Goal: Task Accomplishment & Management: Use online tool/utility

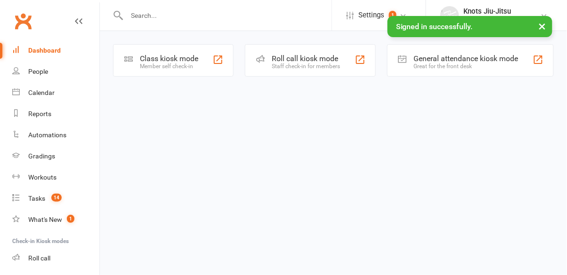
click at [178, 57] on div "Class kiosk mode" at bounding box center [169, 58] width 58 height 9
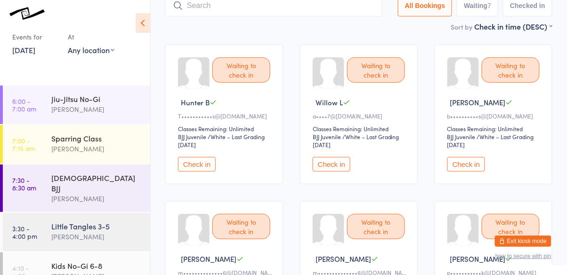
scroll to position [223, 0]
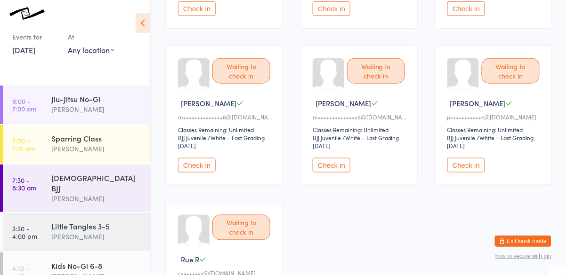
click at [447, 158] on button "Check in" at bounding box center [466, 165] width 38 height 15
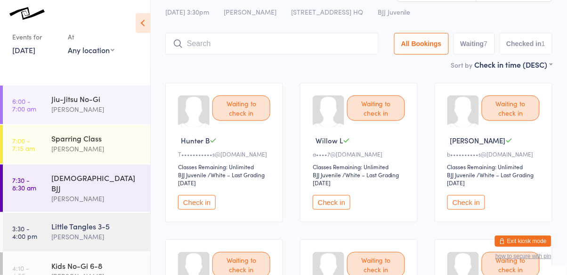
scroll to position [0, 0]
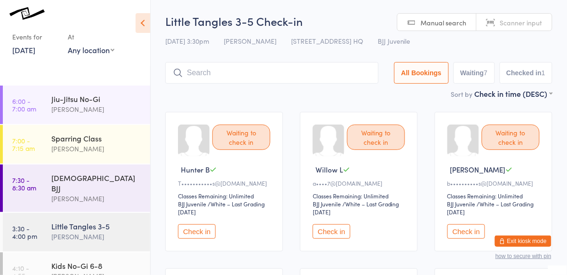
click at [272, 72] on input "search" at bounding box center [271, 73] width 213 height 22
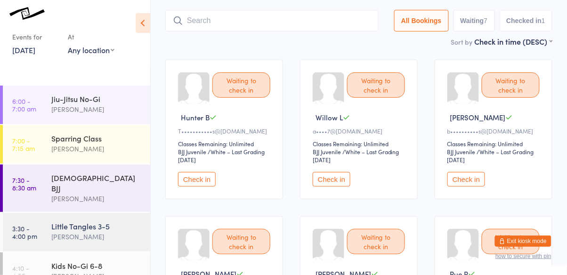
scroll to position [63, 0]
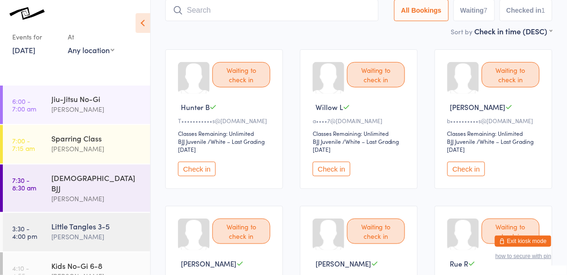
click at [285, 15] on input "search" at bounding box center [271, 11] width 213 height 22
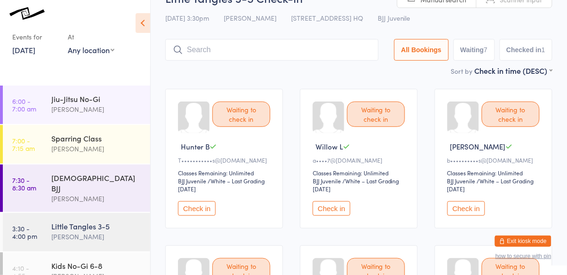
scroll to position [0, 0]
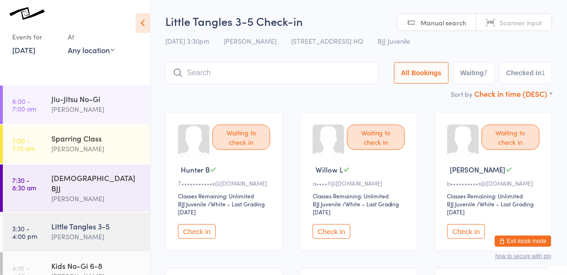
click at [542, 96] on select "First name (ASC) First name (DESC) Last name (ASC) Last name (DESC) Check in ti…" at bounding box center [513, 92] width 78 height 8
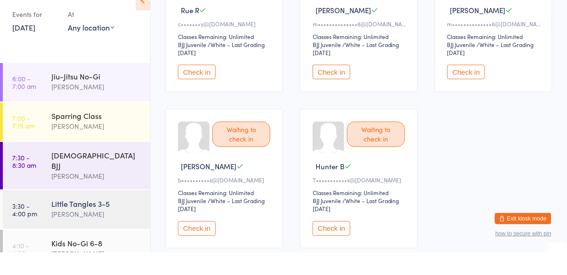
scroll to position [294, 0]
click at [98, 232] on div "[PERSON_NAME]" at bounding box center [96, 237] width 91 height 11
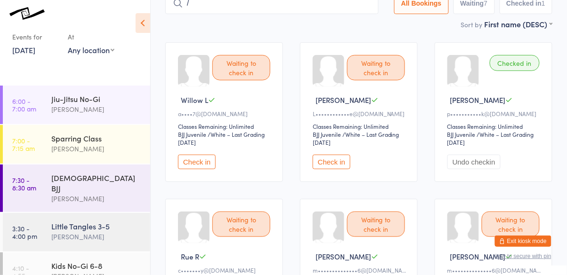
scroll to position [69, 0]
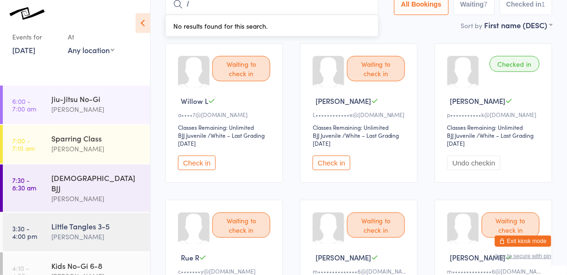
type input "/"
click at [202, 156] on button "Check in" at bounding box center [197, 163] width 38 height 15
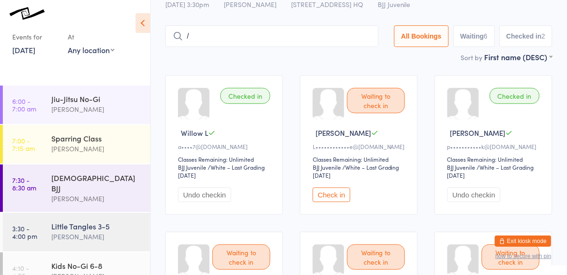
scroll to position [38, 0]
click at [329, 193] on button "Check in" at bounding box center [331, 194] width 38 height 15
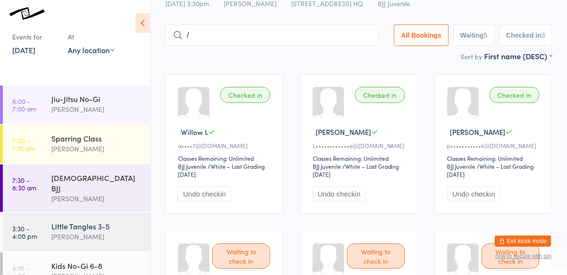
click at [114, 232] on div "[PERSON_NAME]" at bounding box center [96, 237] width 91 height 11
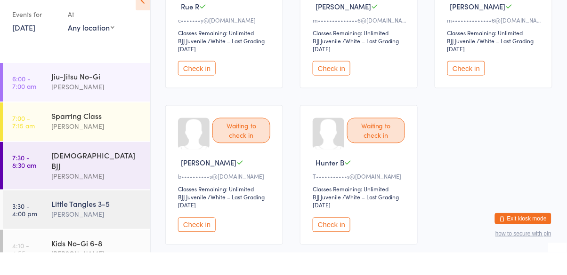
scroll to position [298, 0]
click at [337, 248] on button "Check in" at bounding box center [331, 247] width 38 height 15
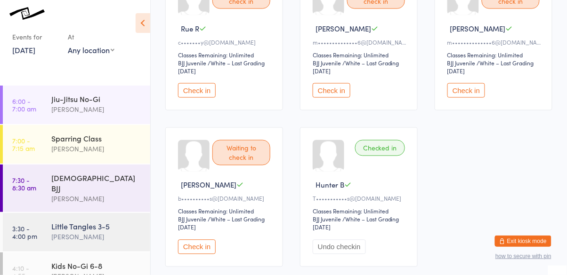
click at [196, 89] on button "Check in" at bounding box center [197, 90] width 38 height 15
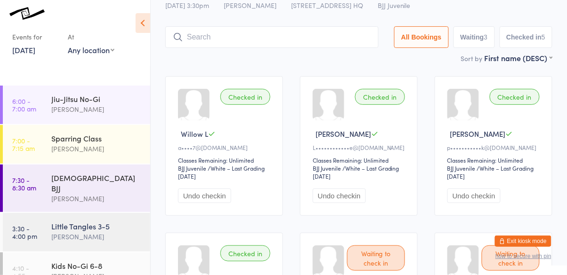
scroll to position [0, 0]
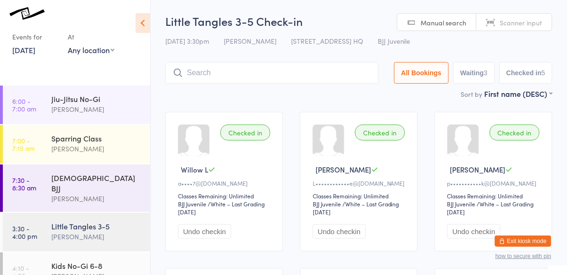
click at [254, 72] on input "search" at bounding box center [271, 73] width 213 height 22
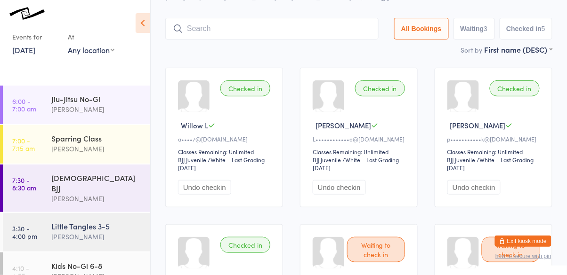
scroll to position [63, 0]
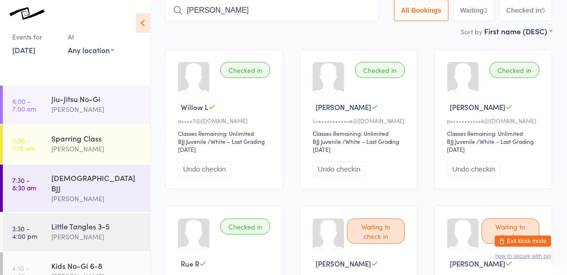
type input "[PERSON_NAME]"
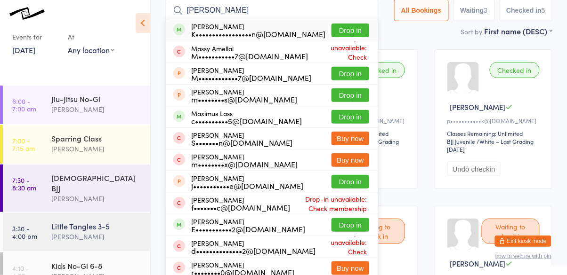
click at [352, 28] on button "Drop in" at bounding box center [350, 31] width 38 height 14
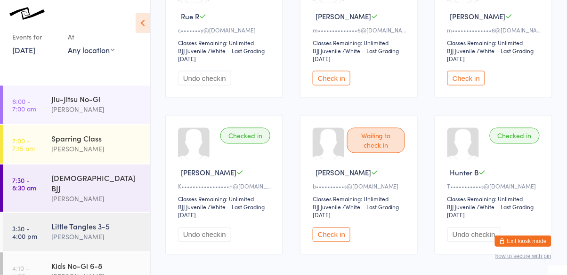
scroll to position [311, 0]
click at [338, 235] on button "Check in" at bounding box center [331, 234] width 38 height 15
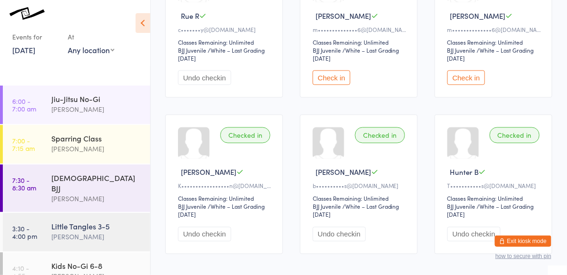
scroll to position [0, 0]
click at [94, 90] on div "Jiu-Jitsu No-Gi [PERSON_NAME]" at bounding box center [100, 103] width 99 height 37
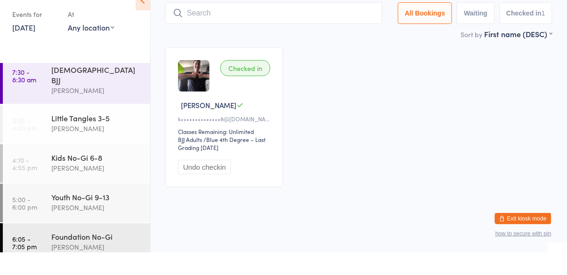
scroll to position [87, 0]
click at [85, 190] on div "Kids No-Gi 6-8 [PERSON_NAME]" at bounding box center [100, 184] width 99 height 37
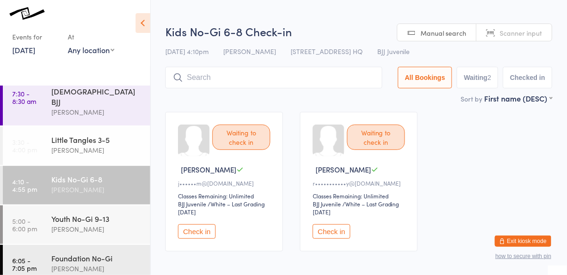
click at [303, 74] on input "search" at bounding box center [273, 78] width 217 height 22
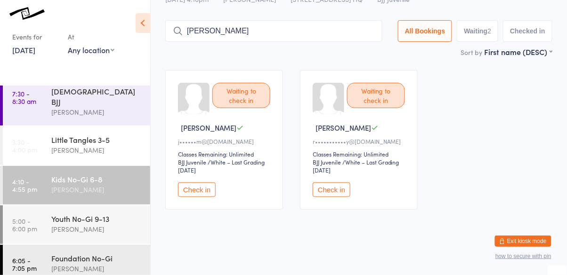
type input "[PERSON_NAME]"
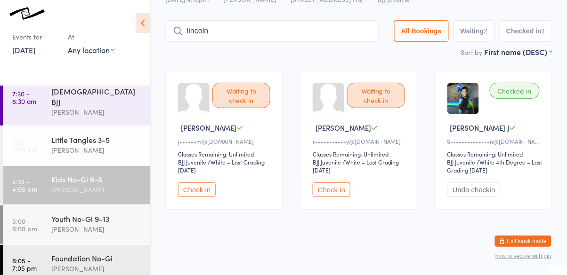
type input "lincoln"
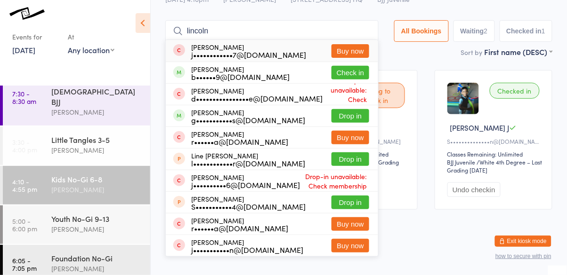
click at [349, 78] on button "Check in" at bounding box center [350, 73] width 38 height 14
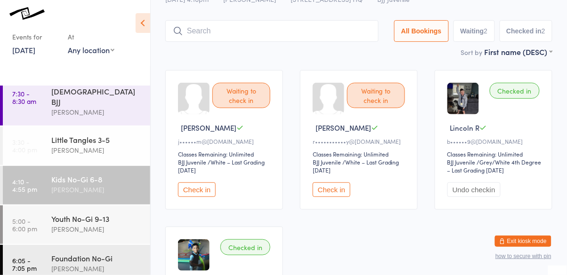
click at [335, 187] on button "Check in" at bounding box center [331, 190] width 38 height 15
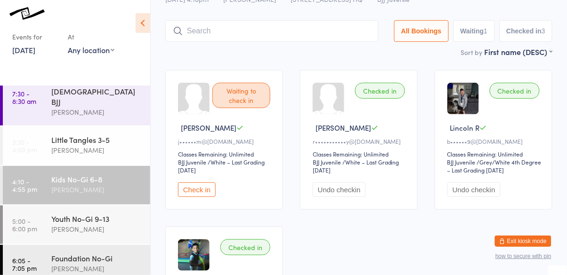
click at [298, 35] on input "search" at bounding box center [271, 31] width 213 height 22
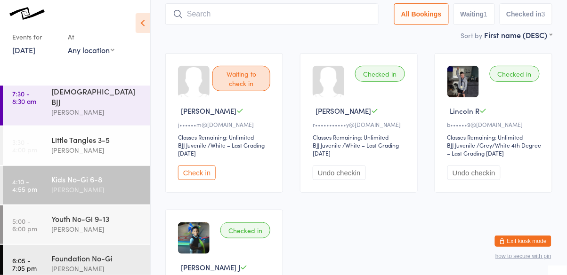
scroll to position [62, 0]
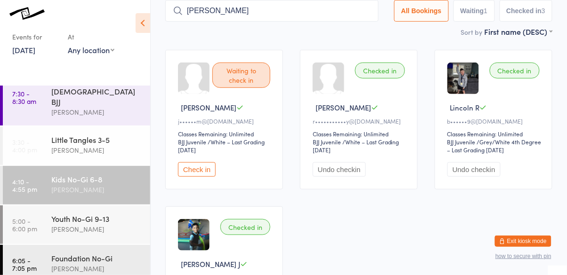
type input "[PERSON_NAME]"
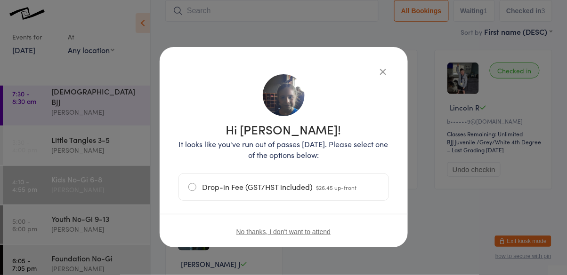
click at [380, 74] on icon "button" at bounding box center [383, 71] width 10 height 10
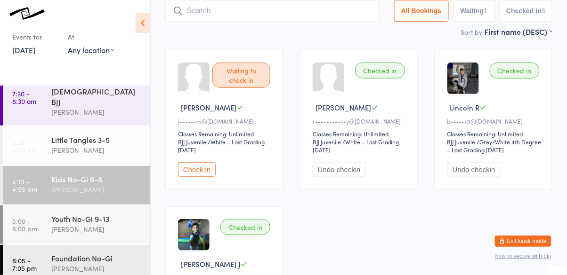
click at [309, 9] on input "search" at bounding box center [271, 11] width 213 height 22
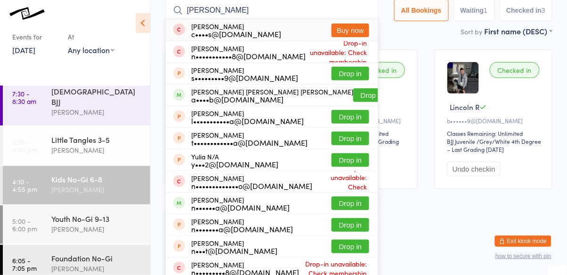
type input "[PERSON_NAME]"
click at [361, 97] on button "Drop in" at bounding box center [372, 95] width 38 height 14
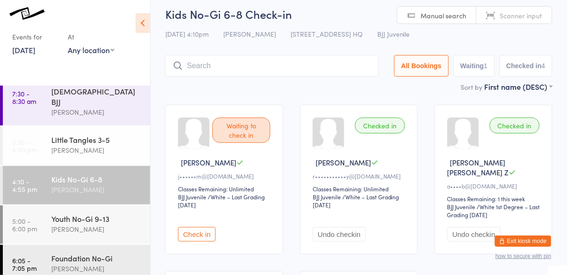
scroll to position [0, 0]
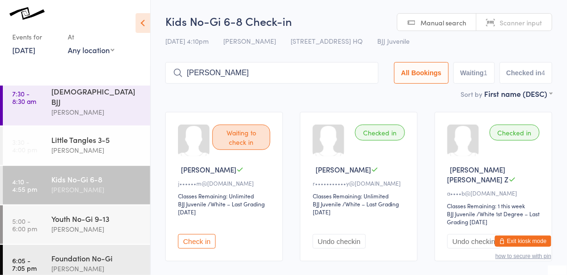
type input "[PERSON_NAME]"
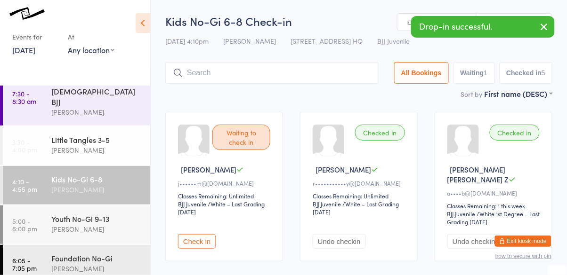
click at [275, 75] on input "search" at bounding box center [271, 73] width 213 height 22
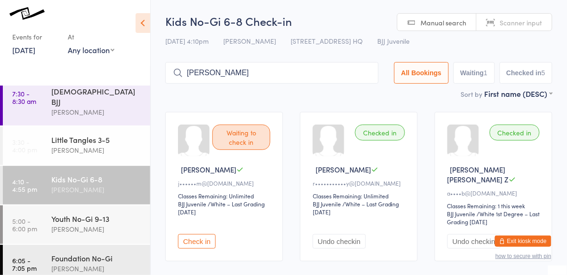
type input "[PERSON_NAME]"
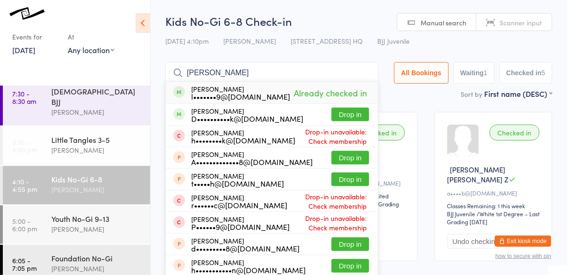
click at [286, 71] on input "[PERSON_NAME]" at bounding box center [271, 73] width 213 height 22
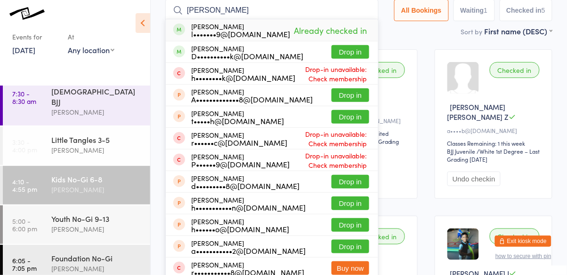
click at [350, 56] on button "Drop in" at bounding box center [350, 52] width 38 height 14
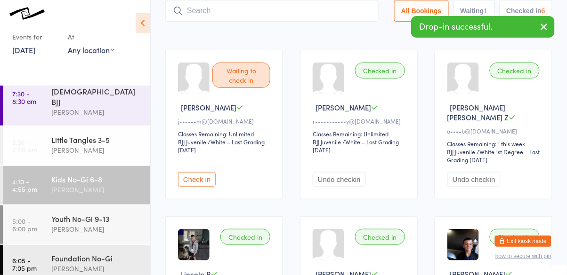
click at [257, 11] on input "search" at bounding box center [271, 11] width 213 height 22
type input "delilah"
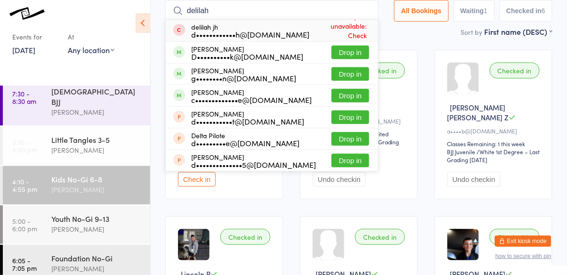
click at [350, 53] on button "Drop in" at bounding box center [350, 53] width 38 height 14
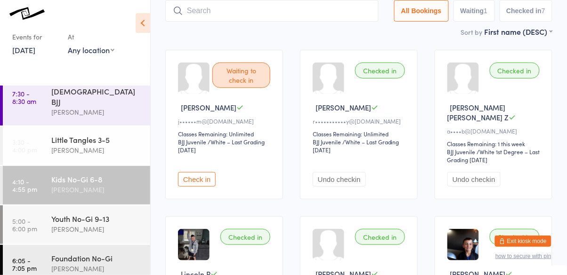
click at [86, 184] on div "[PERSON_NAME]" at bounding box center [96, 189] width 91 height 11
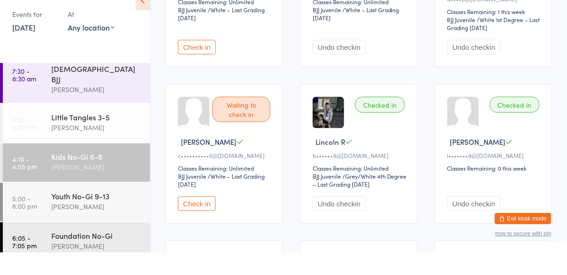
scroll to position [183, 0]
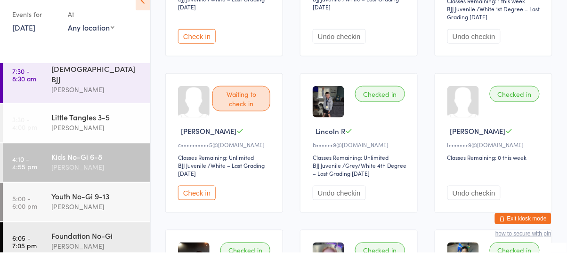
click at [203, 208] on button "Check in" at bounding box center [197, 215] width 38 height 15
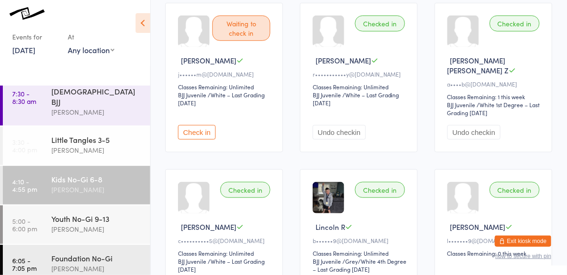
scroll to position [45, 0]
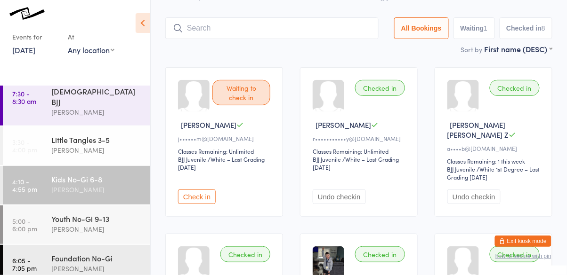
click at [271, 19] on input "search" at bounding box center [271, 28] width 213 height 22
click at [267, 26] on input "search" at bounding box center [271, 28] width 213 height 22
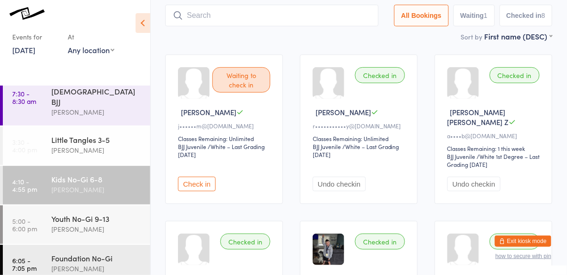
scroll to position [62, 0]
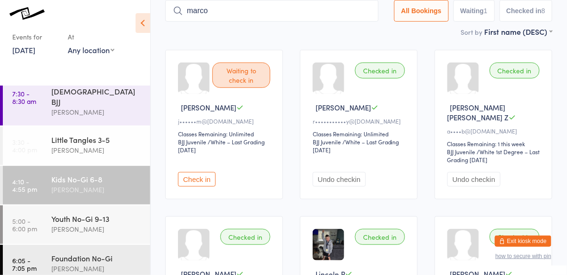
type input "marco"
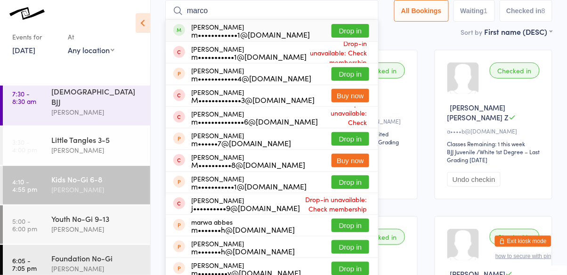
click at [360, 30] on button "Drop in" at bounding box center [350, 31] width 38 height 14
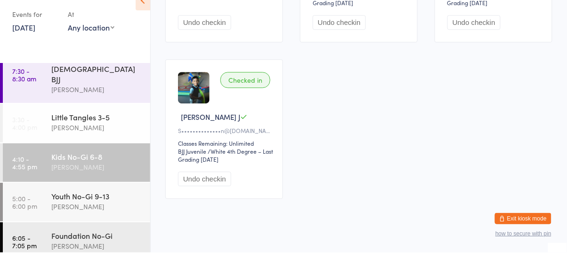
scroll to position [83, 0]
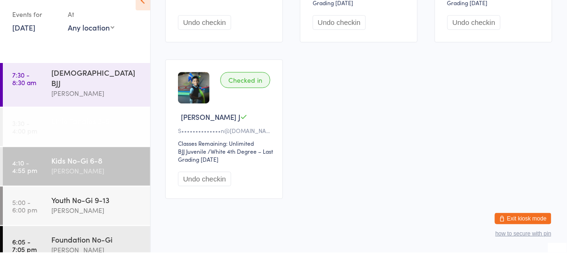
click at [92, 159] on link "3:30 - 4:00 pm Little Tangles 3-5 [PERSON_NAME]" at bounding box center [76, 149] width 147 height 39
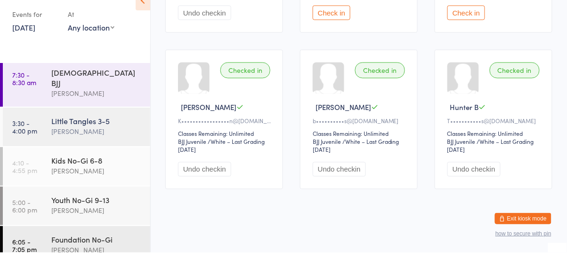
scroll to position [354, 0]
click at [74, 149] on div "[PERSON_NAME]" at bounding box center [96, 154] width 91 height 11
click at [86, 217] on div "Youth No-Gi 9-13" at bounding box center [96, 222] width 91 height 10
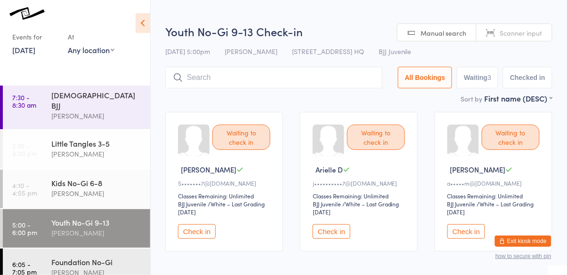
click at [196, 229] on button "Check in" at bounding box center [197, 231] width 38 height 15
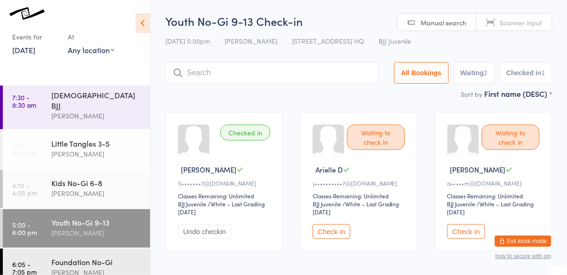
click at [328, 234] on button "Check in" at bounding box center [331, 231] width 38 height 15
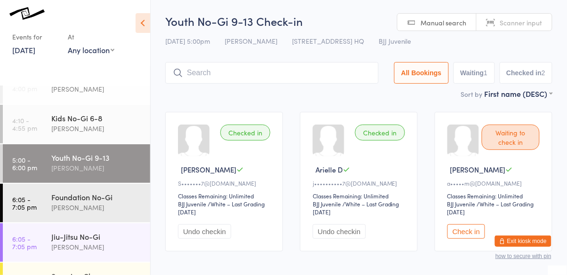
scroll to position [155, 0]
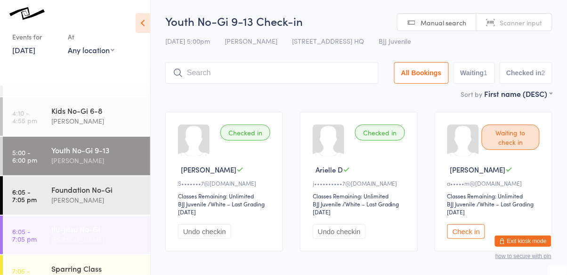
click at [52, 224] on div "Jiu-Jitsu No-Gi" at bounding box center [96, 229] width 91 height 10
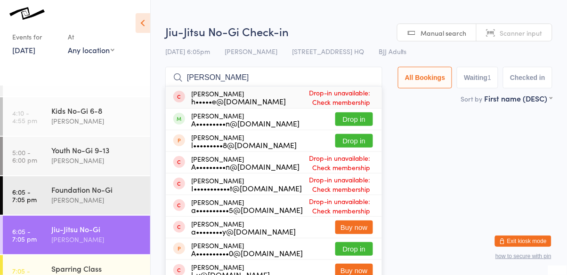
type input "[PERSON_NAME]"
click at [360, 117] on button "Drop in" at bounding box center [354, 119] width 38 height 14
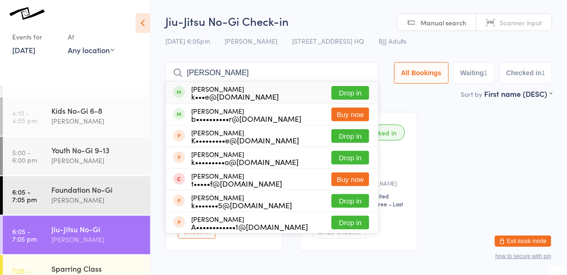
type input "[PERSON_NAME]"
click at [359, 87] on button "Drop in" at bounding box center [350, 93] width 38 height 14
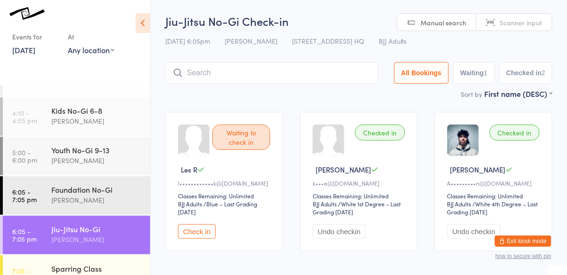
click at [90, 234] on div "[PERSON_NAME]" at bounding box center [96, 239] width 91 height 11
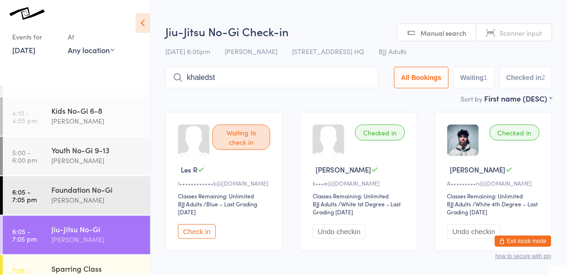
type input "khaledst"
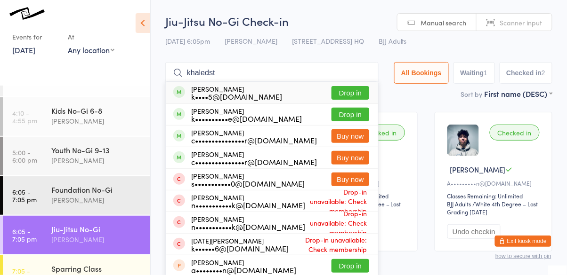
click at [355, 118] on button "Drop in" at bounding box center [350, 115] width 38 height 14
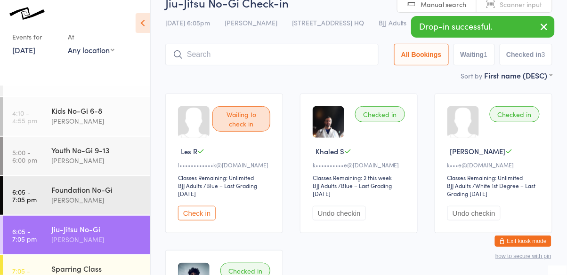
scroll to position [18, 0]
click at [204, 221] on button "Check in" at bounding box center [197, 214] width 38 height 15
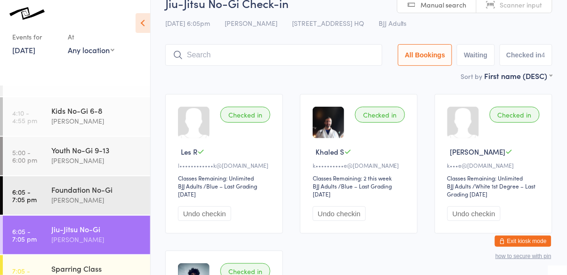
click at [283, 54] on input "search" at bounding box center [273, 55] width 217 height 22
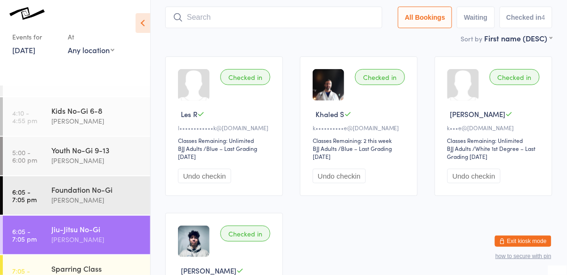
scroll to position [63, 0]
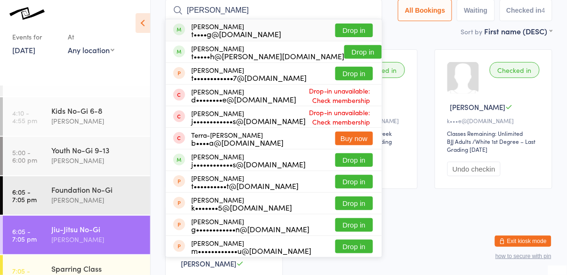
type input "[PERSON_NAME]"
click at [364, 30] on button "Drop in" at bounding box center [354, 31] width 38 height 14
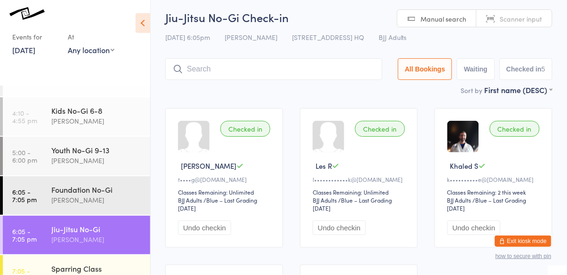
scroll to position [0, 0]
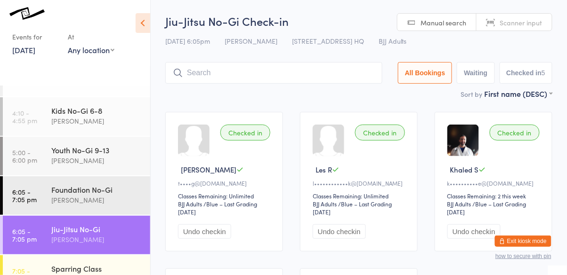
click at [252, 64] on input "search" at bounding box center [273, 73] width 217 height 22
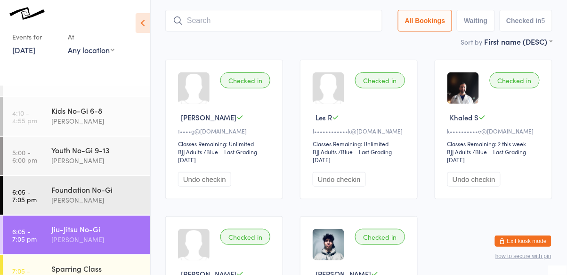
scroll to position [63, 0]
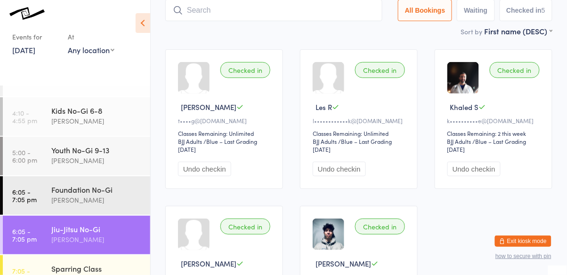
click at [120, 234] on div "[PERSON_NAME]" at bounding box center [96, 239] width 91 height 11
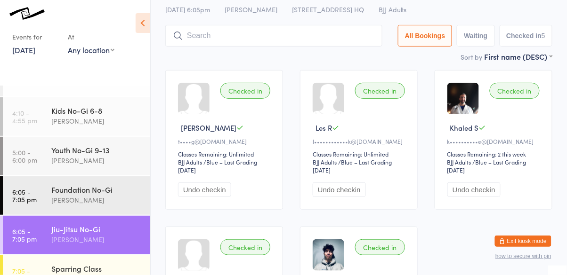
scroll to position [0, 0]
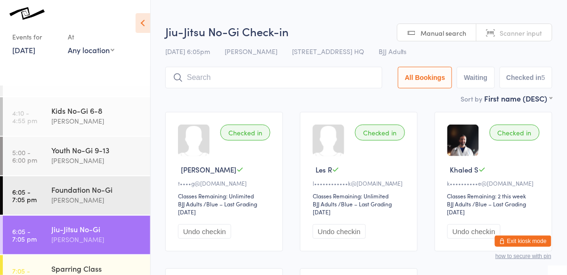
click at [280, 78] on input "search" at bounding box center [273, 78] width 217 height 22
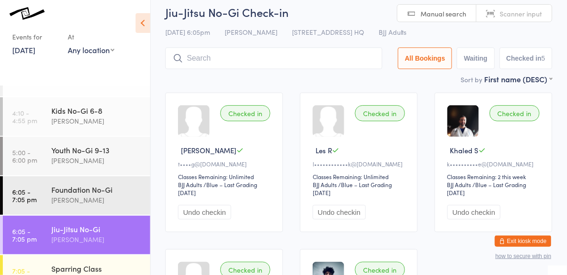
scroll to position [67, 0]
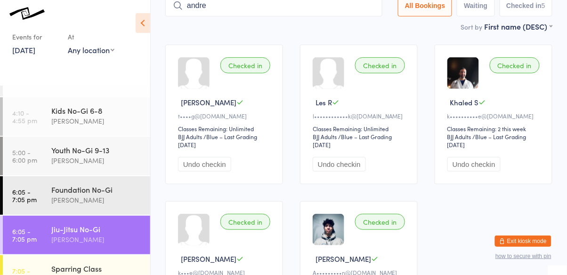
type input "andre"
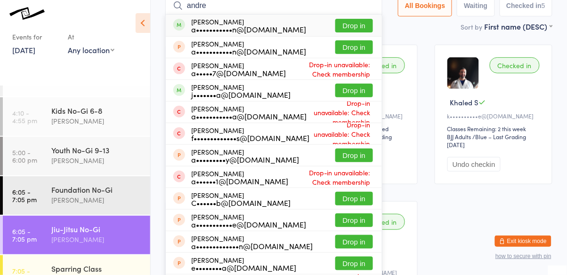
click at [360, 23] on button "Drop in" at bounding box center [354, 26] width 38 height 14
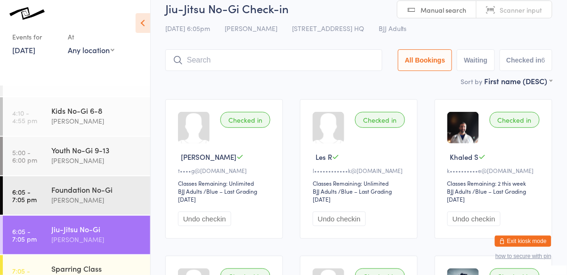
scroll to position [0, 0]
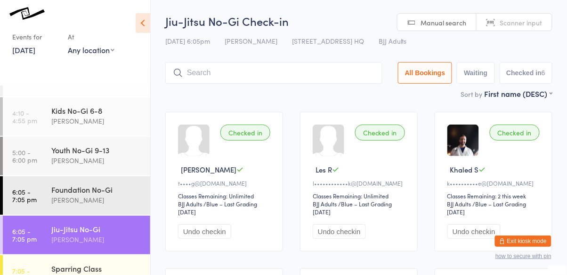
click at [303, 83] on input "search" at bounding box center [273, 73] width 217 height 22
click at [313, 72] on input "search" at bounding box center [273, 73] width 217 height 22
click at [318, 62] on input "search" at bounding box center [273, 73] width 217 height 22
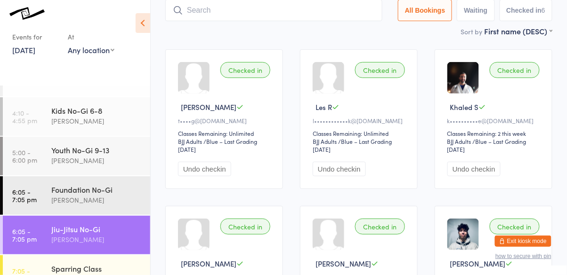
click at [231, 11] on input "search" at bounding box center [273, 11] width 217 height 22
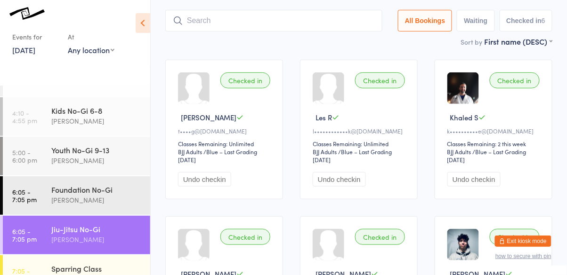
scroll to position [63, 0]
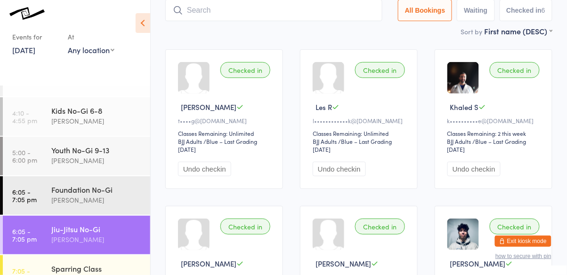
click at [259, 14] on input "search" at bounding box center [273, 11] width 217 height 22
click at [492, 9] on button "Waiting" at bounding box center [475, 11] width 38 height 22
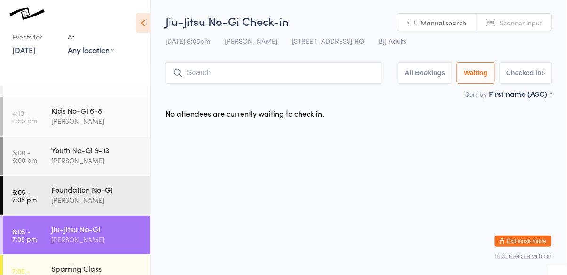
click at [531, 79] on button "Checked in 6" at bounding box center [525, 73] width 53 height 22
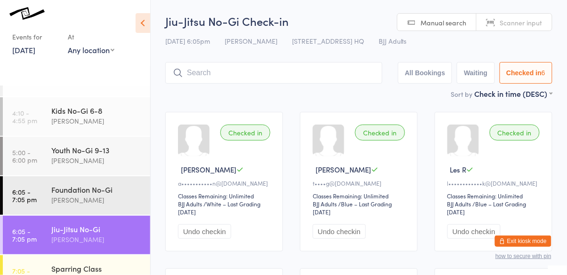
click at [424, 78] on button "All Bookings" at bounding box center [425, 73] width 55 height 22
select select "1"
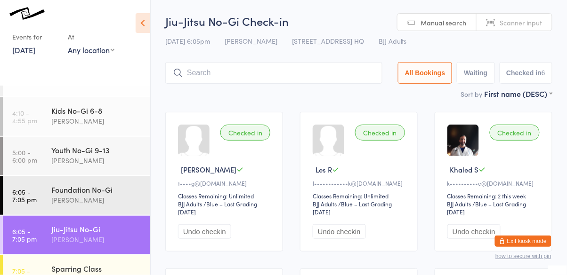
click at [350, 64] on input "search" at bounding box center [273, 73] width 217 height 22
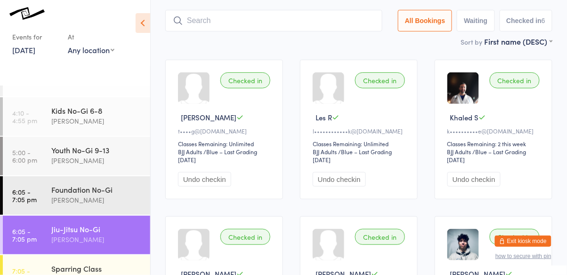
scroll to position [63, 0]
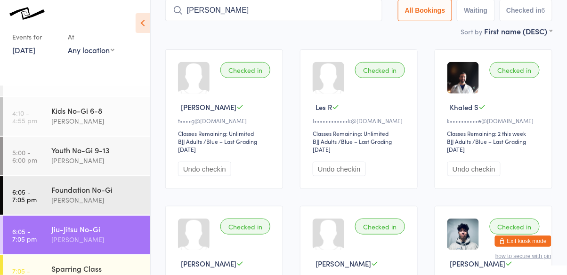
type input "[PERSON_NAME]"
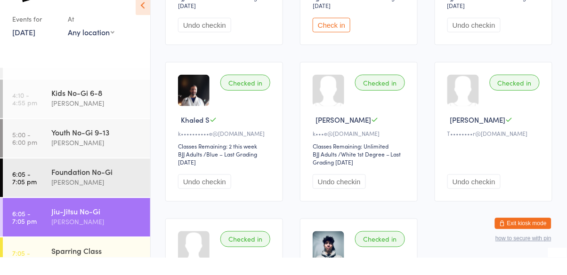
scroll to position [166, 0]
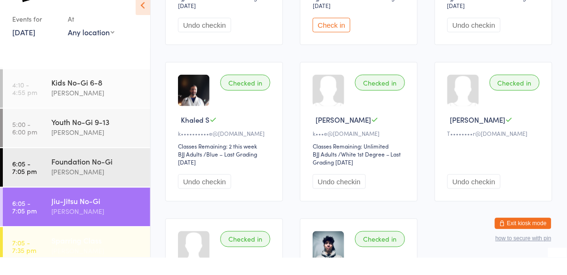
click at [92, 253] on div "Sparring Class" at bounding box center [96, 258] width 91 height 10
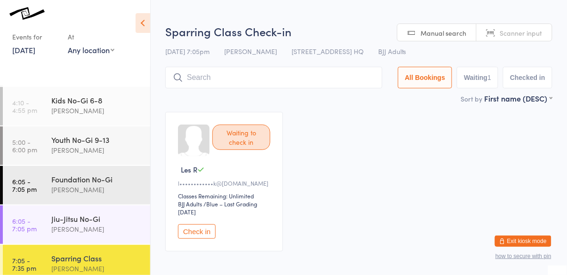
click at [194, 226] on button "Check in" at bounding box center [197, 231] width 38 height 15
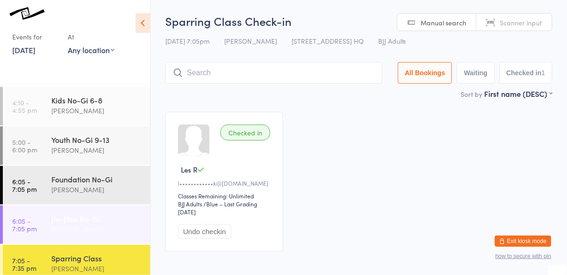
click at [84, 224] on div "[PERSON_NAME]" at bounding box center [96, 229] width 91 height 11
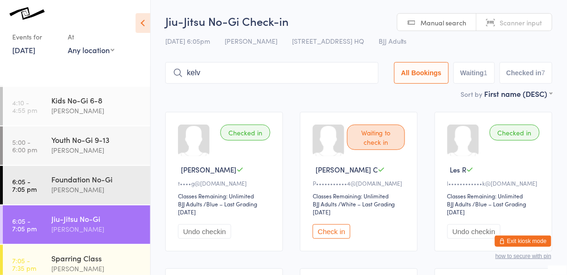
type input "kelv"
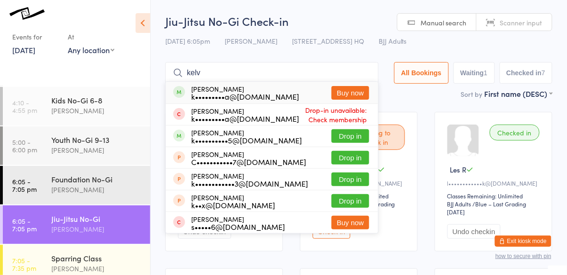
click at [352, 138] on button "Drop in" at bounding box center [350, 136] width 38 height 14
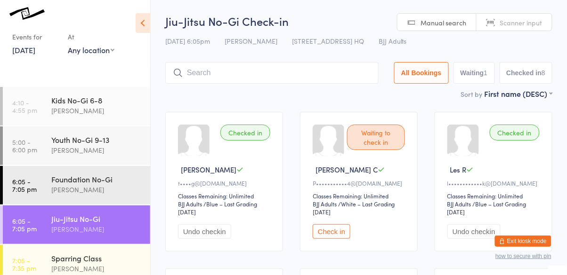
click at [336, 234] on button "Check in" at bounding box center [331, 231] width 38 height 15
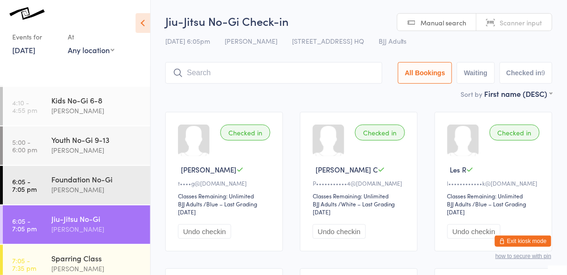
click at [288, 64] on input "search" at bounding box center [273, 73] width 217 height 22
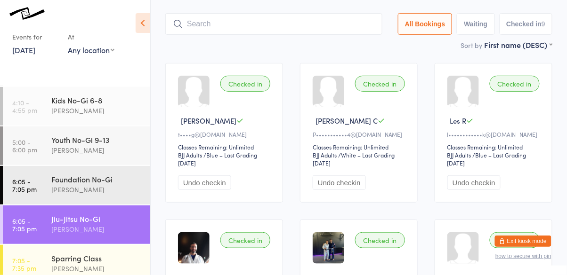
scroll to position [63, 0]
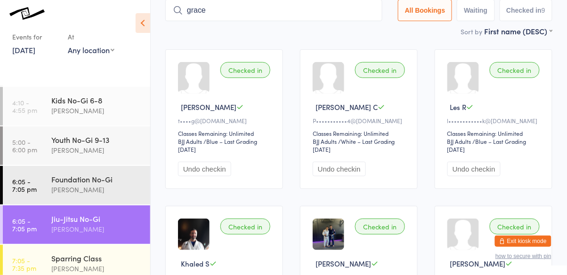
type input "grace"
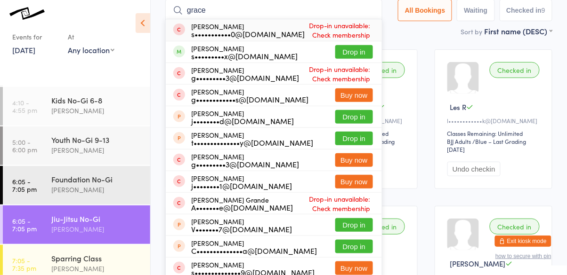
click at [364, 57] on button "Drop in" at bounding box center [354, 52] width 38 height 14
